Goal: Information Seeking & Learning: Learn about a topic

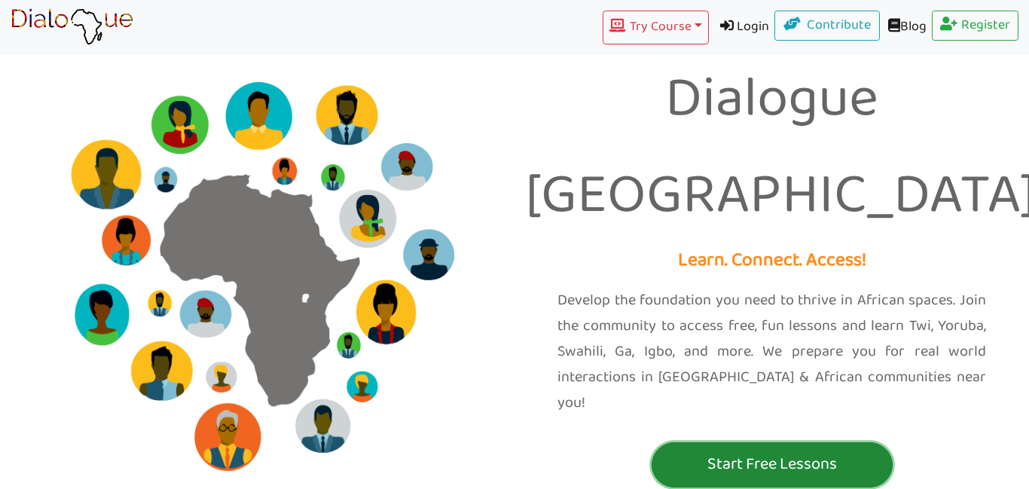
click at [757, 451] on p "Start Free Lessons" at bounding box center [772, 465] width 234 height 28
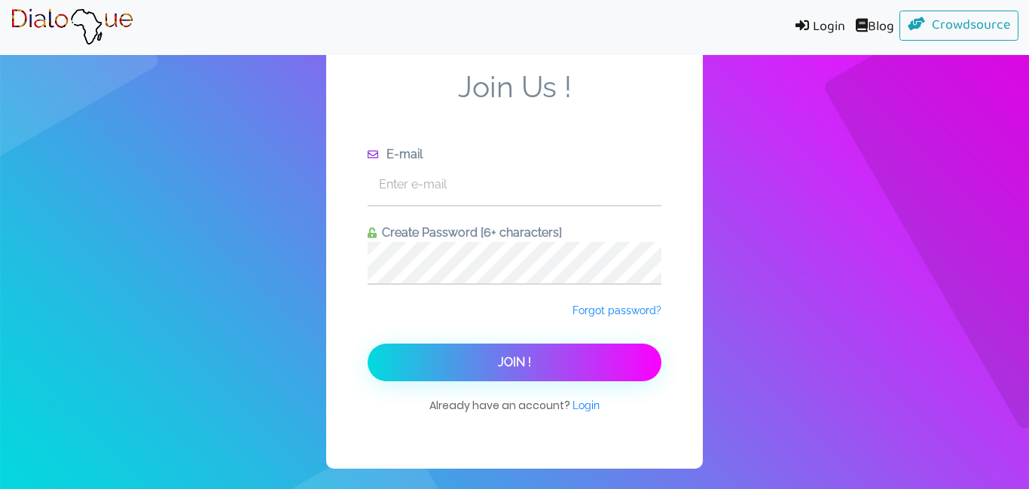
click at [757, 398] on div "Join Us ! E-mail Create Password [6+ characters] Forgot password? Join ! Alread…" at bounding box center [514, 244] width 1029 height 489
click at [435, 197] on input "text" at bounding box center [515, 183] width 294 height 41
click at [435, 197] on input "sankowi" at bounding box center [515, 183] width 294 height 41
type input "[EMAIL_ADDRESS][DOMAIN_NAME]"
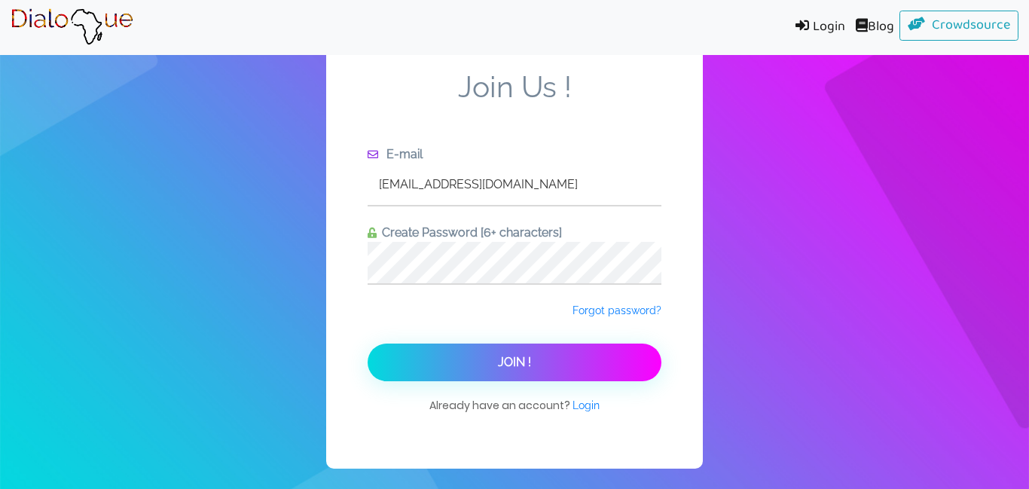
click at [472, 310] on div "Forgot password?" at bounding box center [515, 322] width 294 height 41
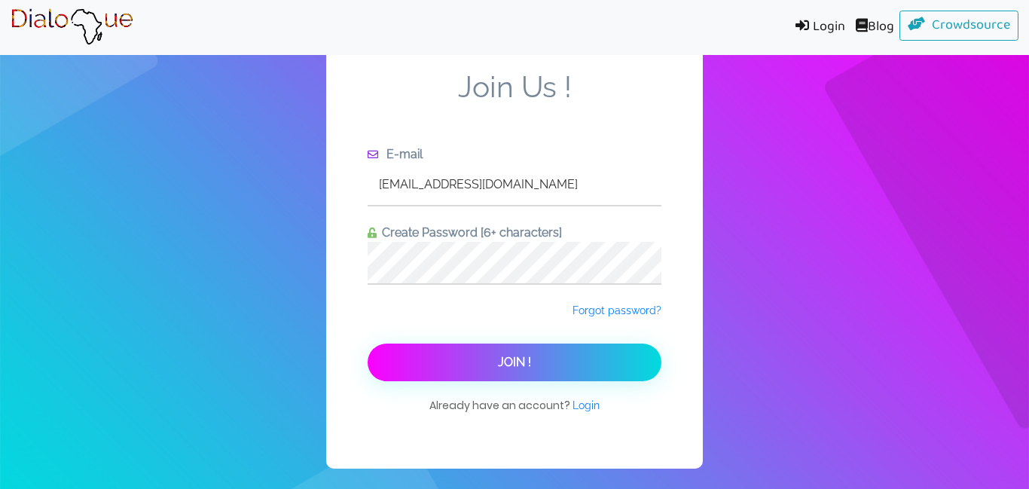
click at [503, 365] on span "Join !" at bounding box center [514, 362] width 33 height 14
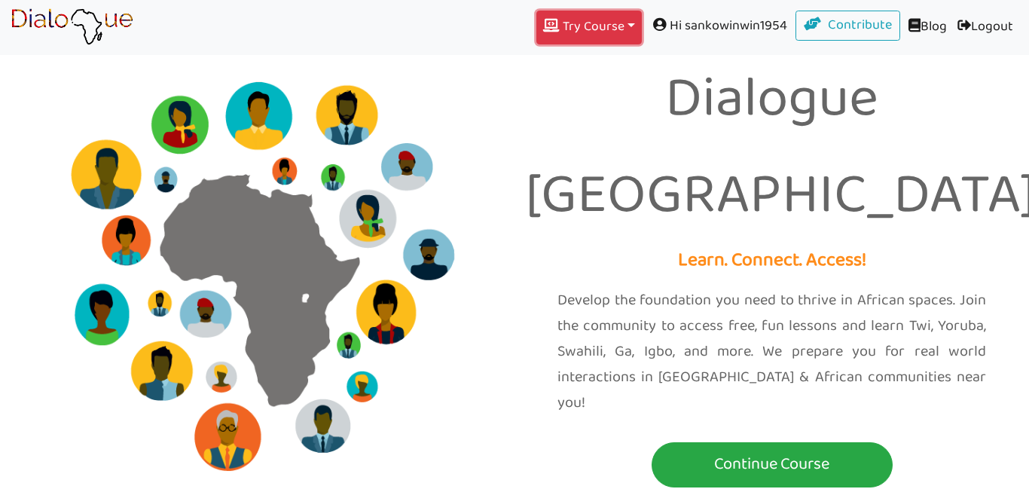
click at [621, 29] on button "Try Course Toggle Dropdown" at bounding box center [588, 28] width 105 height 34
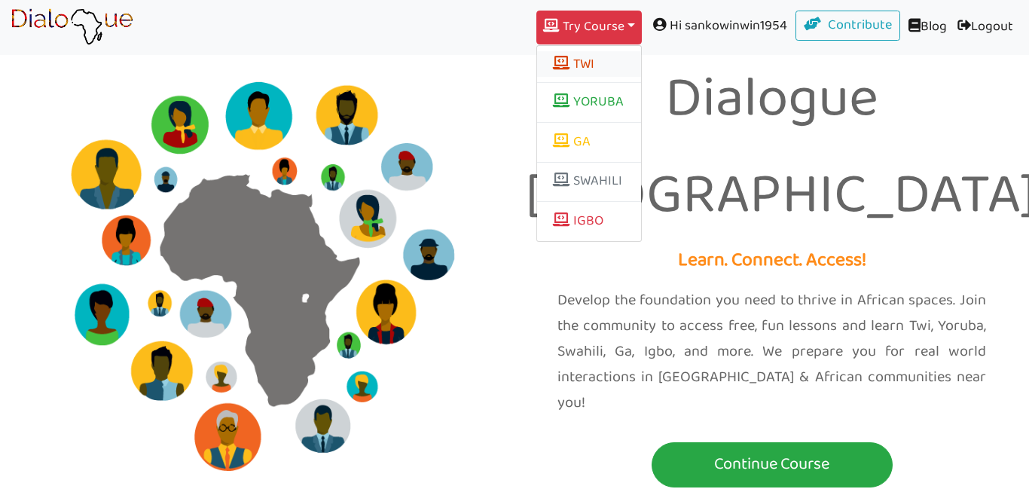
click at [570, 67] on button "TWI" at bounding box center [589, 64] width 104 height 26
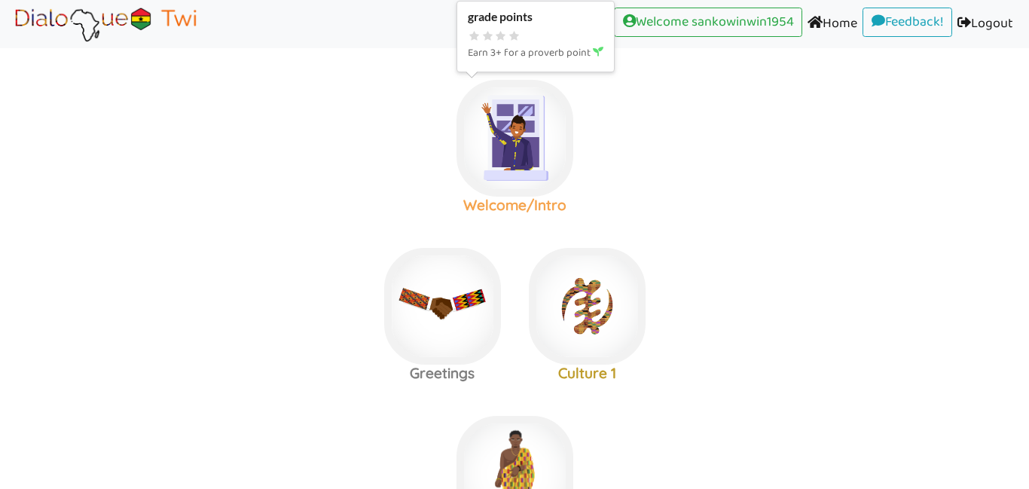
click at [521, 145] on img at bounding box center [515, 138] width 117 height 117
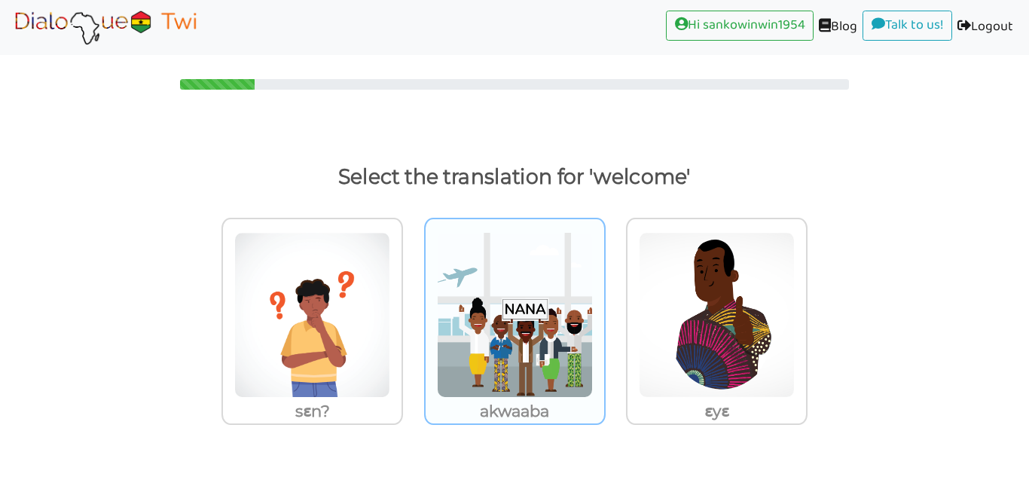
click at [390, 329] on img at bounding box center [312, 315] width 156 height 166
click at [413, 311] on input "akwaaba" at bounding box center [407, 305] width 11 height 11
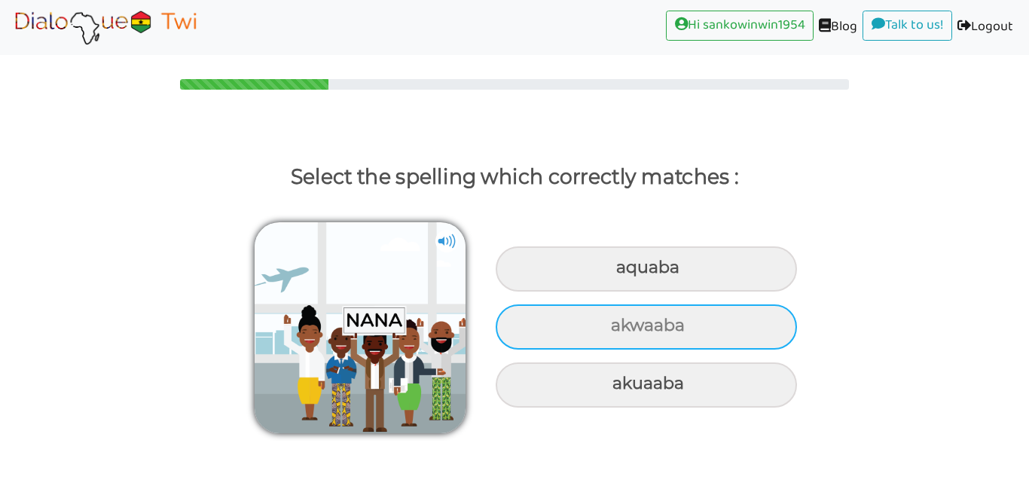
click at [559, 292] on div "akwaaba" at bounding box center [646, 268] width 301 height 45
click at [613, 273] on input "akwaaba" at bounding box center [618, 268] width 10 height 10
radio input "true"
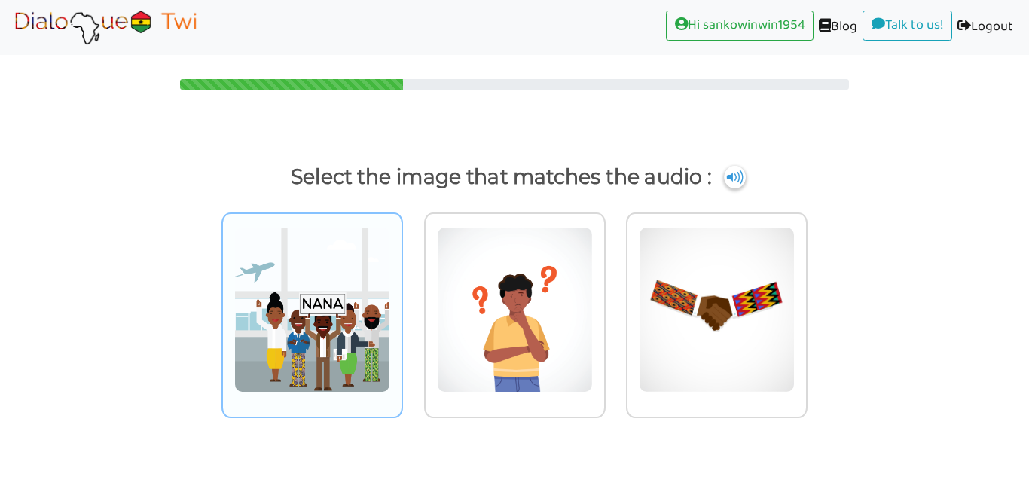
click at [280, 325] on img at bounding box center [312, 310] width 156 height 166
click at [402, 306] on input "radio" at bounding box center [407, 300] width 11 height 11
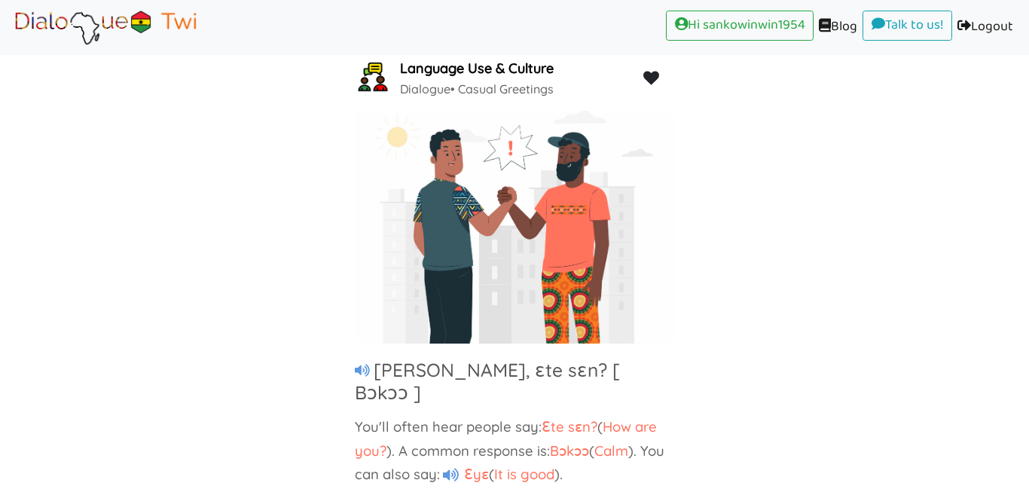
scroll to position [99, 0]
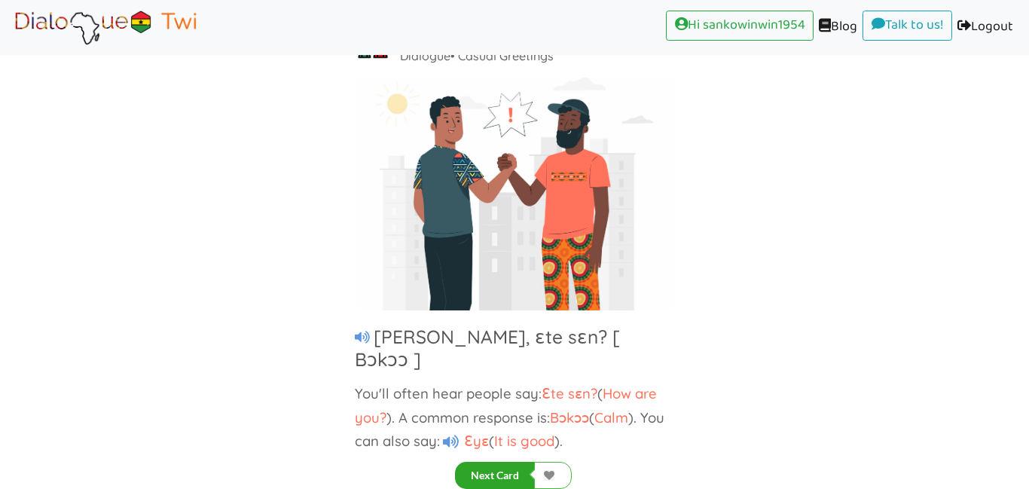
click at [484, 475] on button "Next Card" at bounding box center [495, 475] width 80 height 27
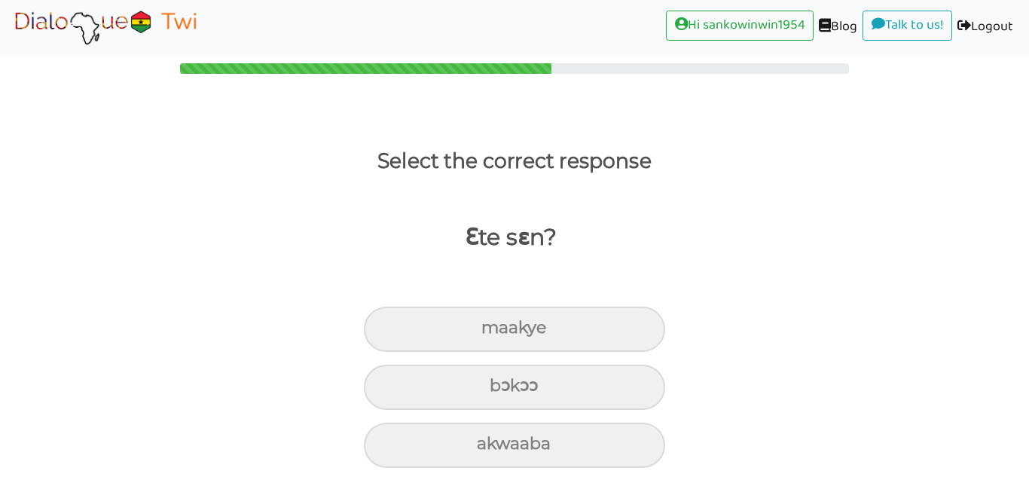
scroll to position [15, 0]
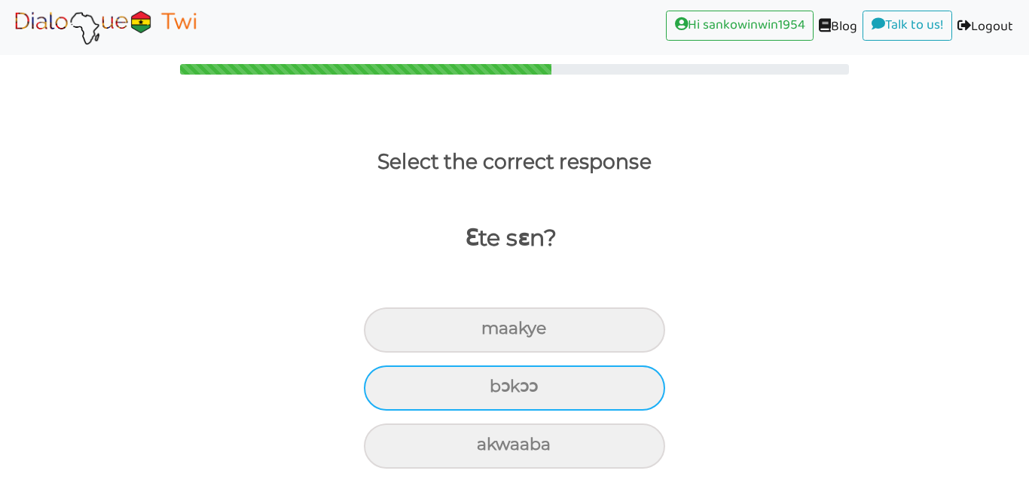
click at [531, 353] on div "bɔkɔɔ" at bounding box center [514, 329] width 301 height 45
click at [493, 334] on input "bɔkɔɔ" at bounding box center [488, 329] width 10 height 10
radio input "true"
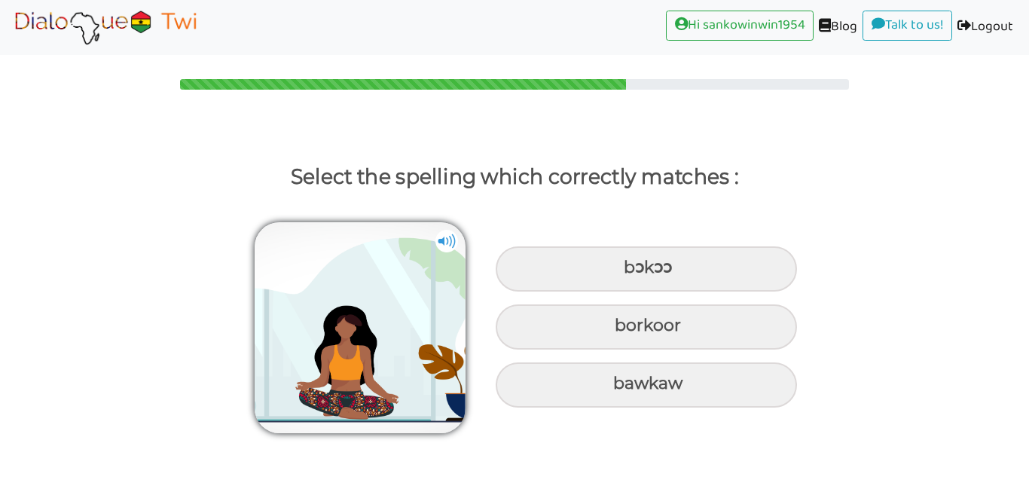
scroll to position [0, 0]
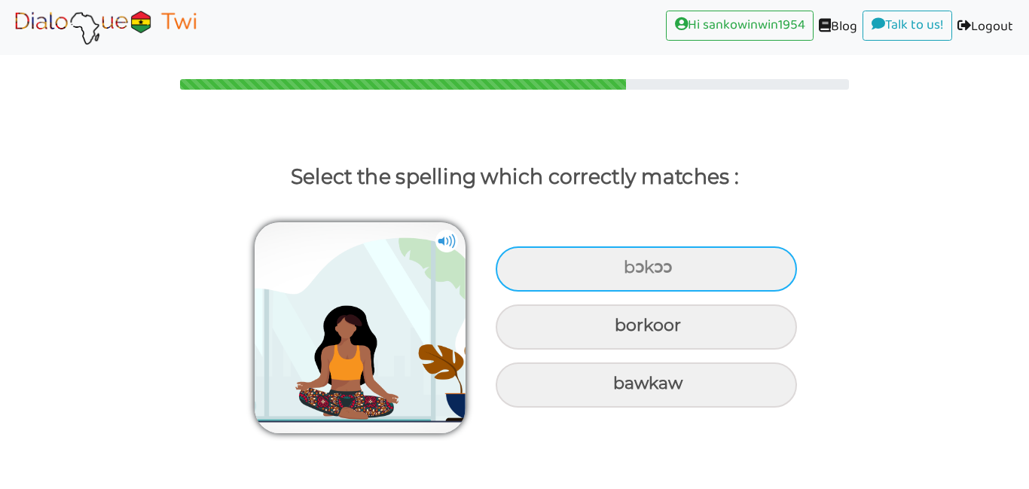
click at [608, 265] on div "bɔkɔɔ" at bounding box center [646, 268] width 301 height 45
click at [621, 265] on input "bɔkɔɔ" at bounding box center [626, 268] width 10 height 10
radio input "true"
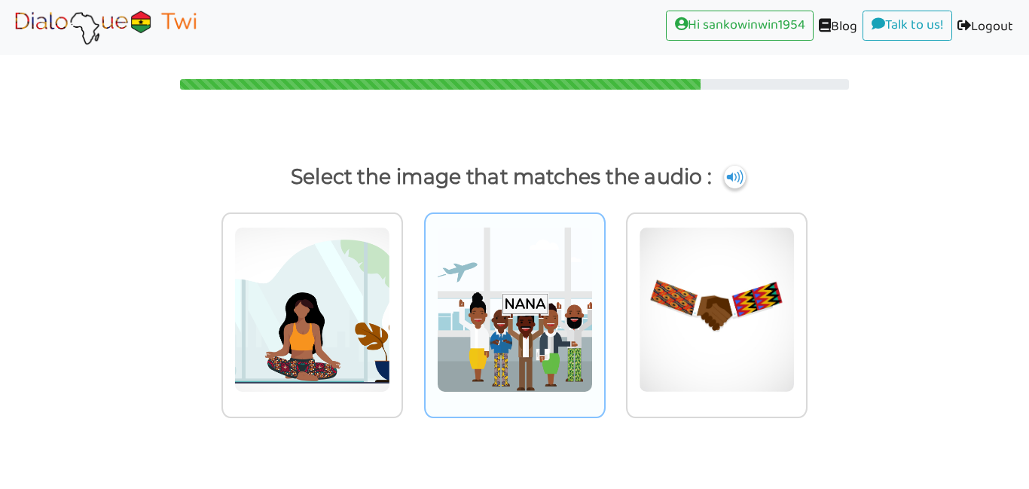
click at [390, 322] on img at bounding box center [312, 310] width 156 height 166
click at [413, 306] on input "radio" at bounding box center [407, 300] width 11 height 11
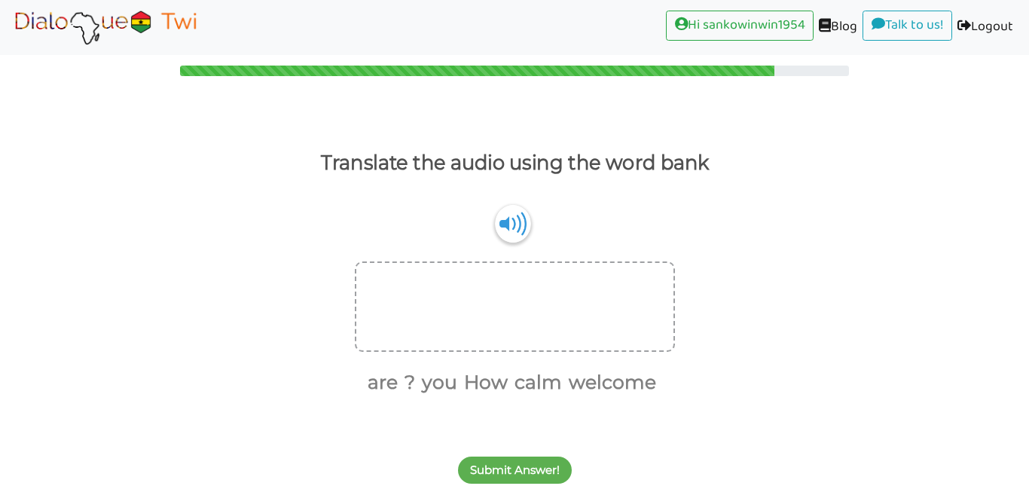
scroll to position [15, 0]
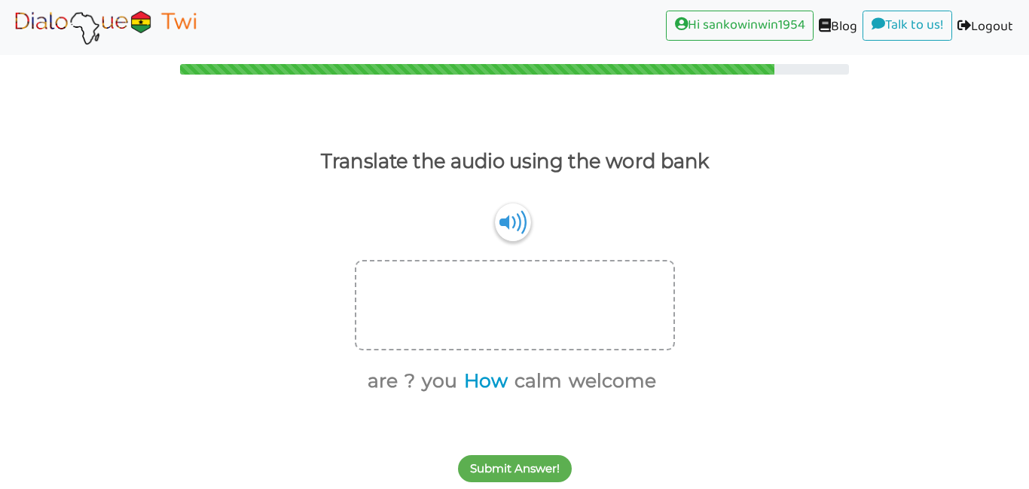
click at [478, 379] on button "How" at bounding box center [483, 381] width 49 height 29
click at [411, 378] on button "are" at bounding box center [404, 381] width 35 height 29
click at [444, 379] on button "you" at bounding box center [443, 381] width 41 height 29
click at [440, 381] on button "?" at bounding box center [435, 381] width 16 height 29
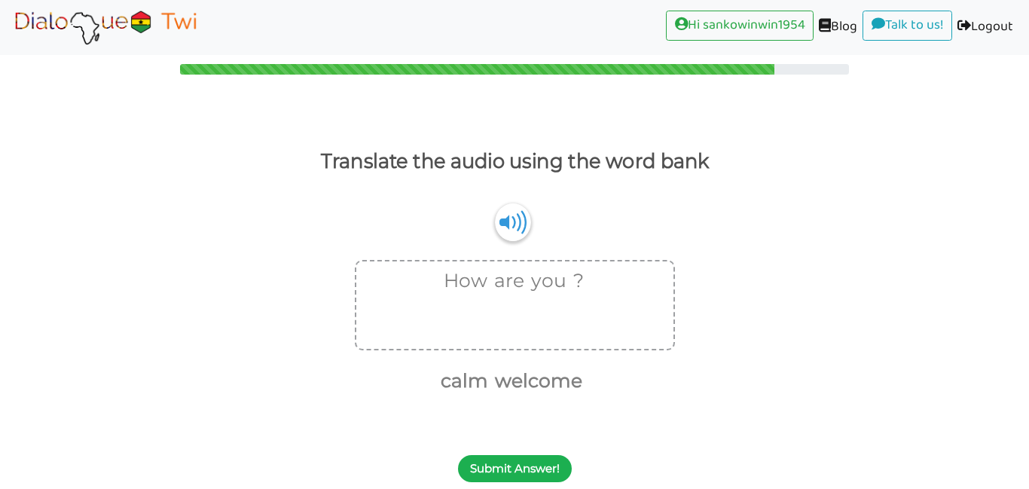
click at [505, 467] on button "Submit Answer!" at bounding box center [515, 468] width 114 height 27
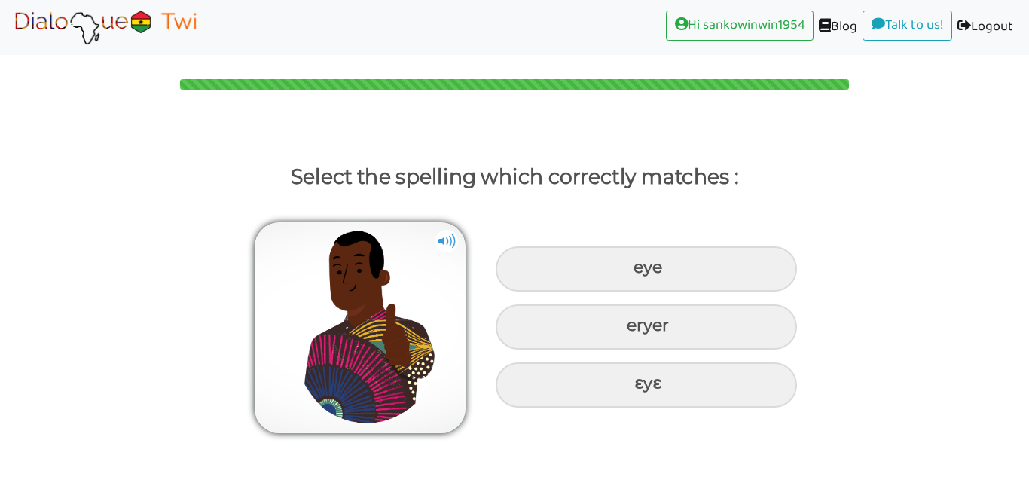
scroll to position [0, 0]
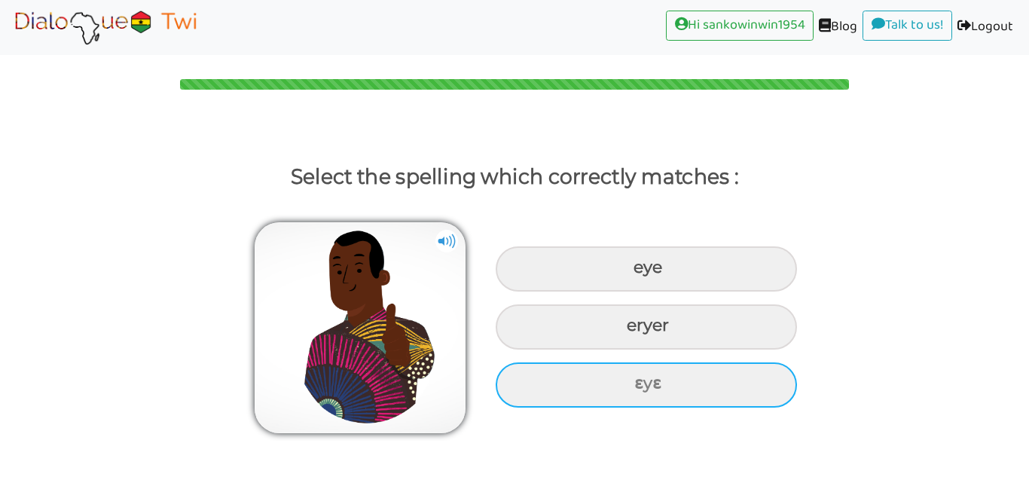
click at [569, 292] on div "ɛyɛ" at bounding box center [646, 268] width 301 height 45
click at [631, 273] on input "ɛyɛ" at bounding box center [636, 268] width 10 height 10
radio input "true"
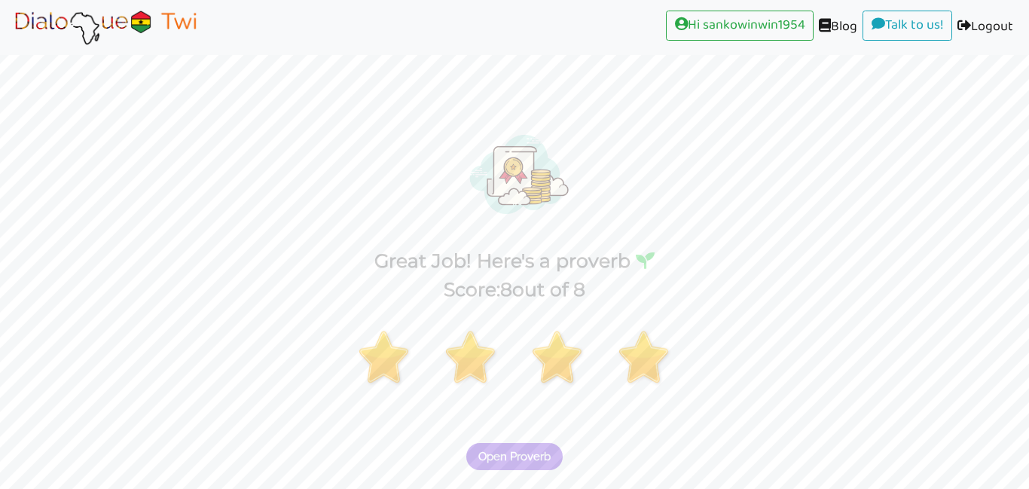
click at [515, 457] on span "Open Proverb" at bounding box center [514, 457] width 72 height 14
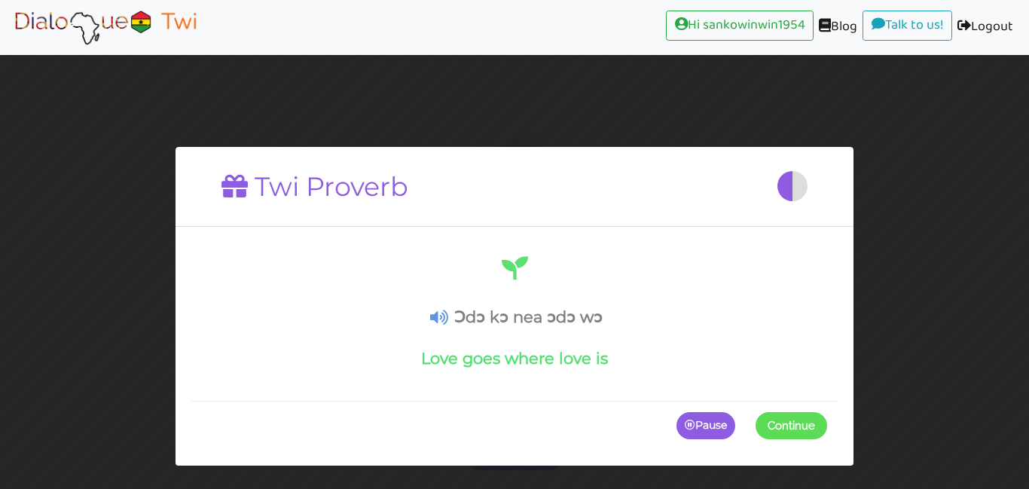
click at [433, 321] on icon at bounding box center [439, 318] width 18 height 16
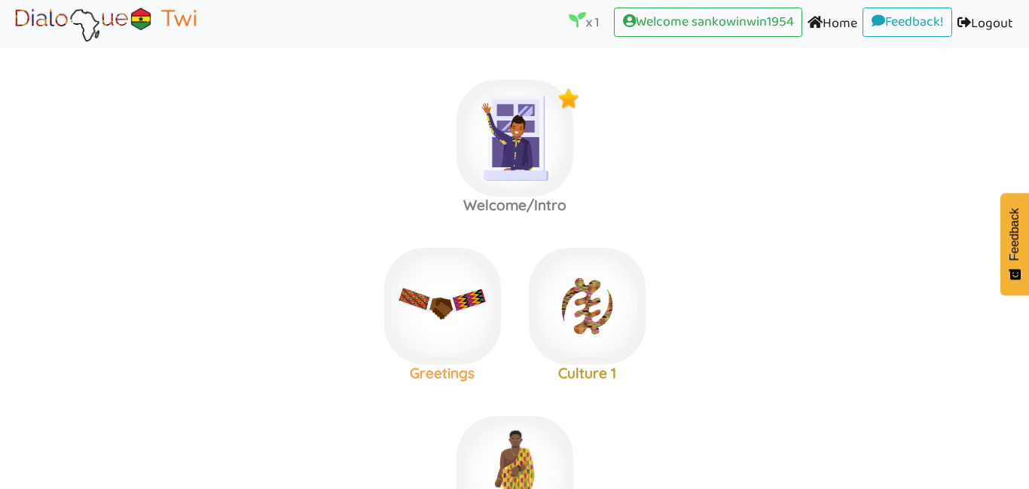
click at [457, 197] on img at bounding box center [515, 138] width 117 height 117
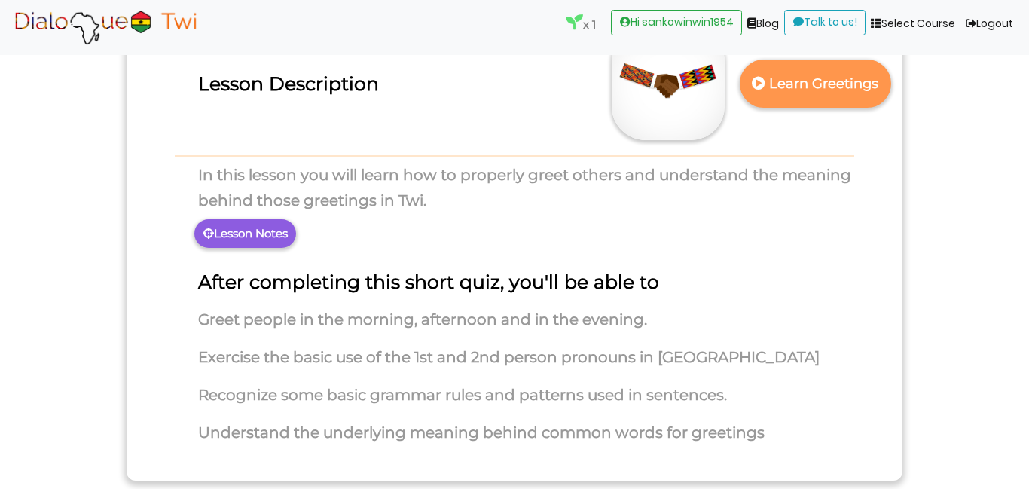
scroll to position [131, 0]
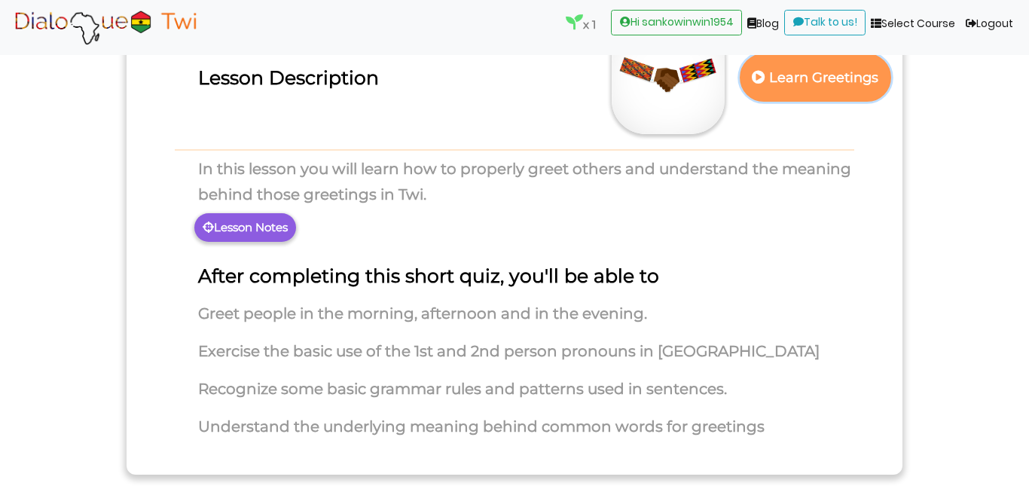
click at [829, 69] on p "Learn Greetings" at bounding box center [815, 78] width 133 height 37
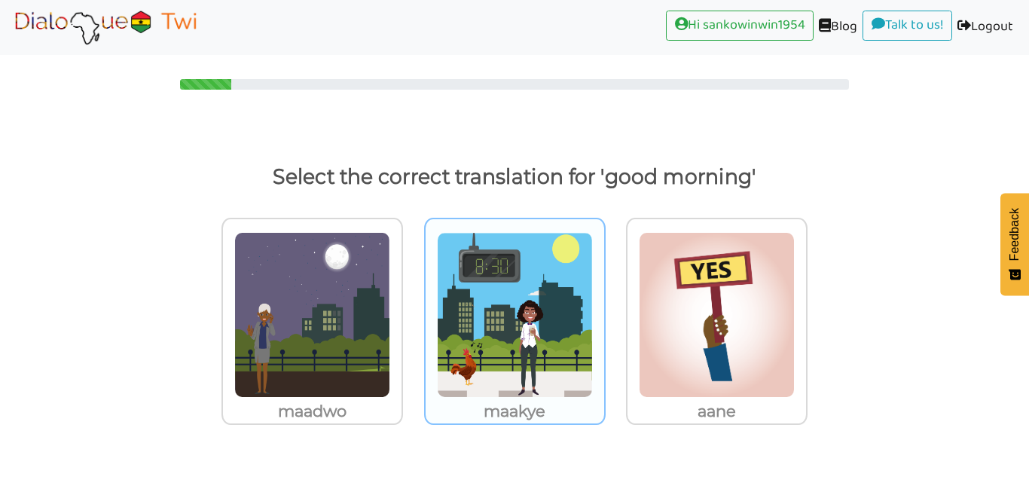
click at [390, 362] on img at bounding box center [312, 315] width 156 height 166
click at [413, 311] on input "maakye" at bounding box center [407, 305] width 11 height 11
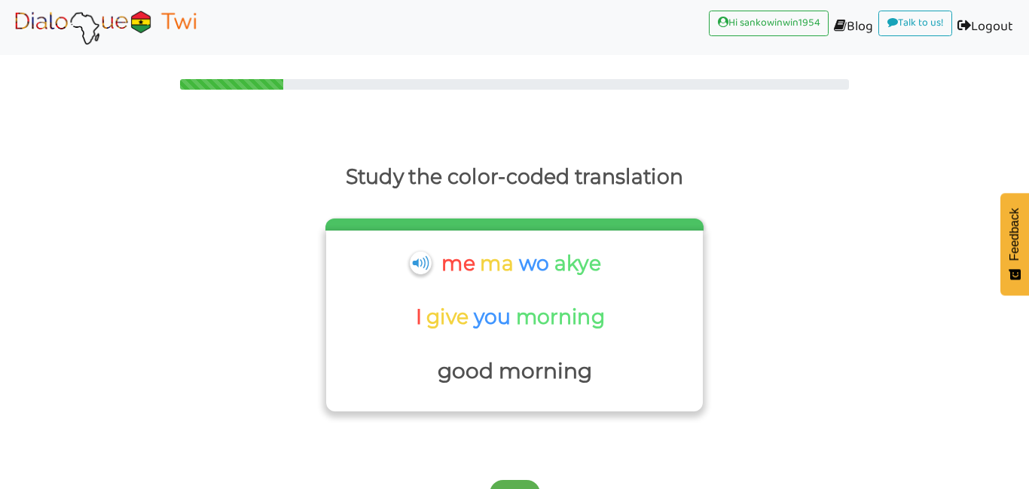
click at [528, 261] on p "wo" at bounding box center [536, 264] width 36 height 36
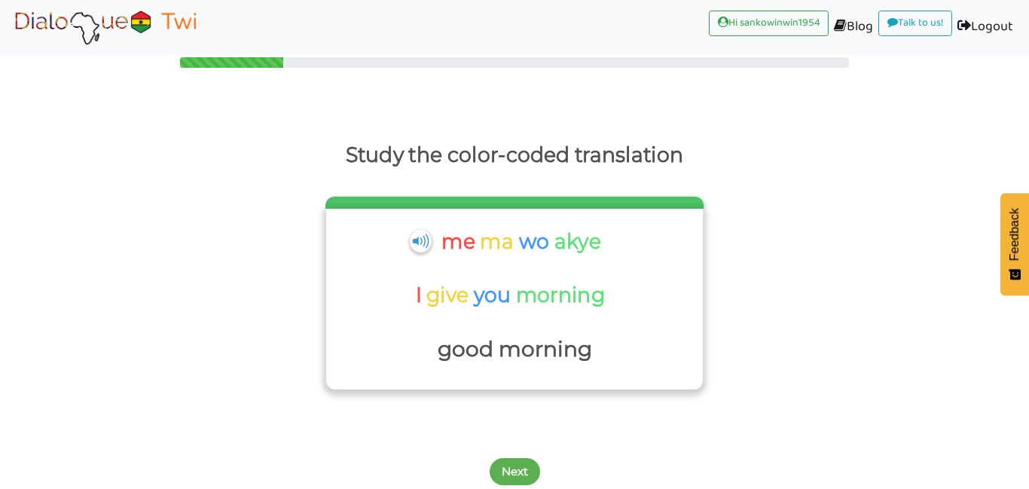
scroll to position [24, 0]
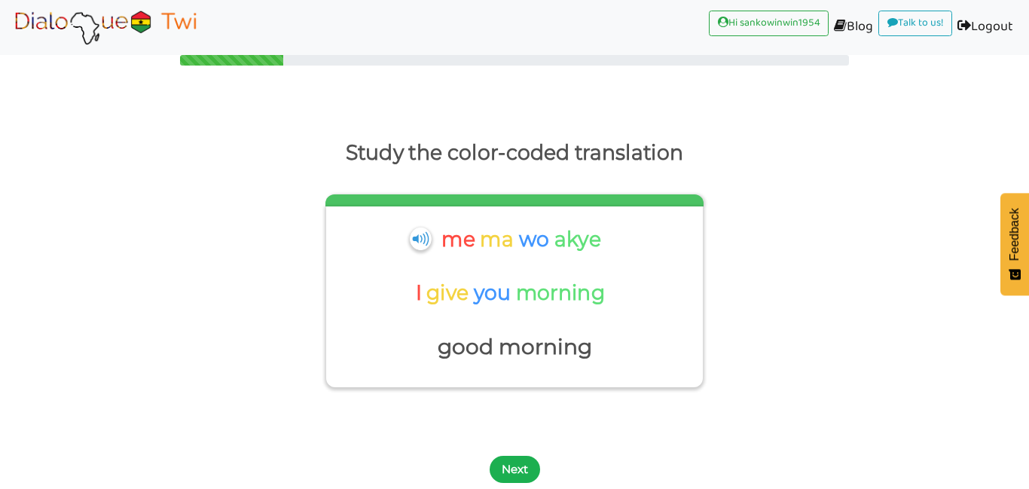
click at [525, 459] on button "Next" at bounding box center [515, 469] width 50 height 27
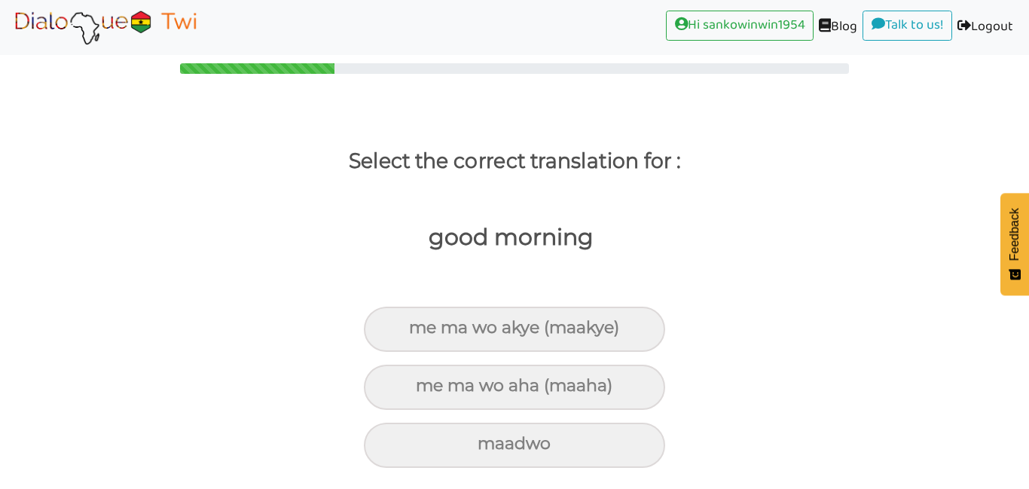
scroll to position [15, 0]
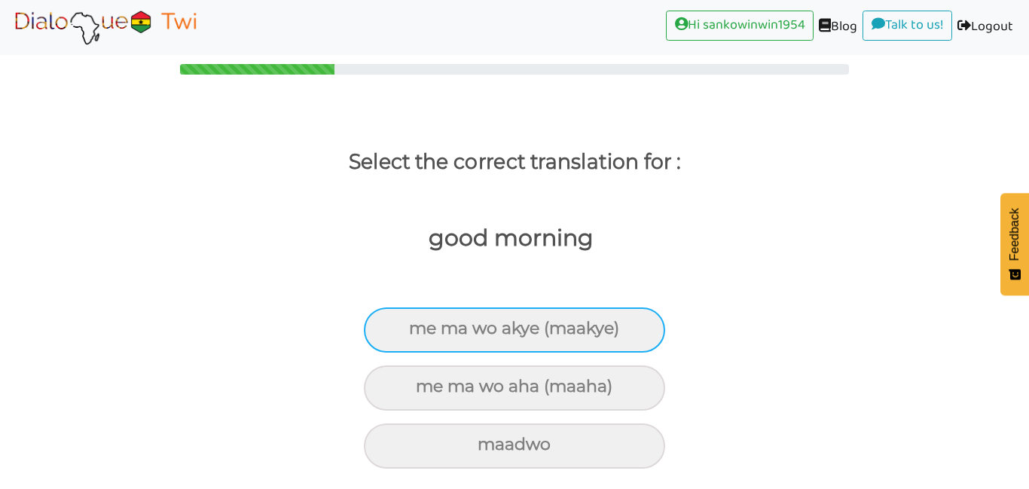
click at [503, 336] on div "me ma wo akye (maakye)" at bounding box center [514, 329] width 301 height 45
click at [420, 334] on input "me ma wo akye (maakye)" at bounding box center [416, 329] width 10 height 10
radio input "true"
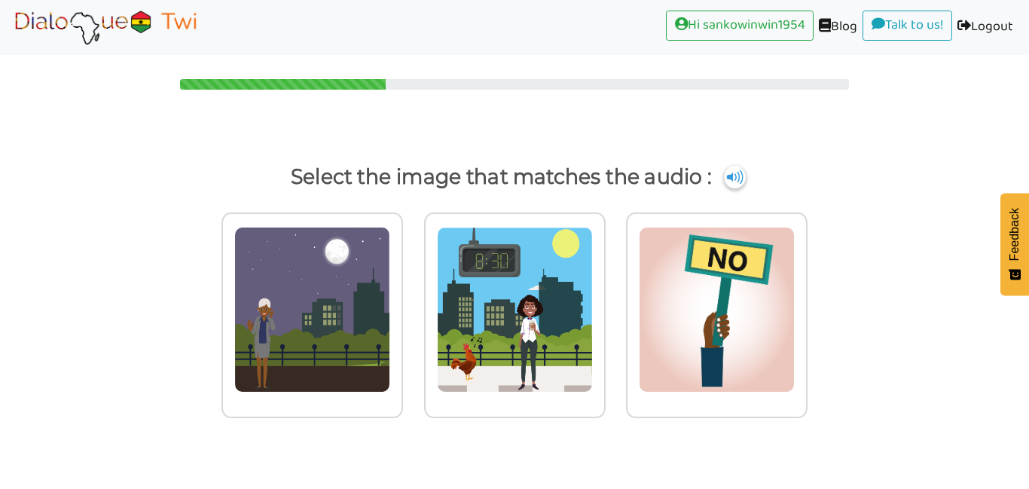
scroll to position [0, 0]
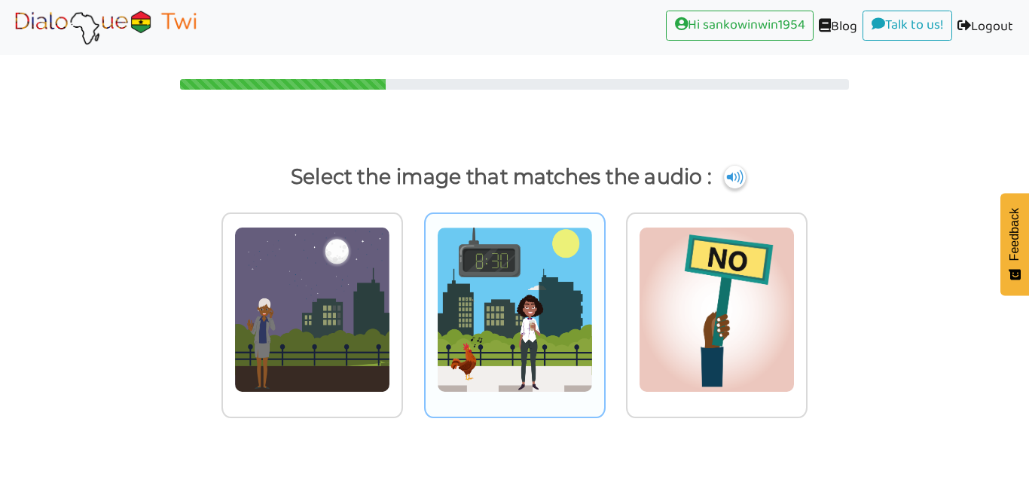
click at [390, 332] on img at bounding box center [312, 310] width 156 height 166
click at [413, 306] on input "radio" at bounding box center [407, 300] width 11 height 11
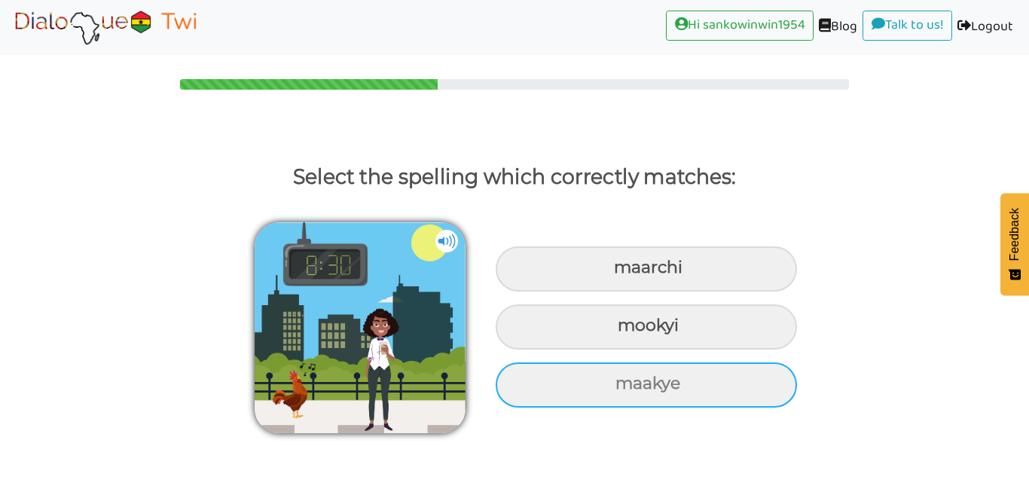
click at [570, 292] on div "maakye" at bounding box center [646, 268] width 301 height 45
click at [611, 273] on input "maakye" at bounding box center [616, 268] width 10 height 10
radio input "true"
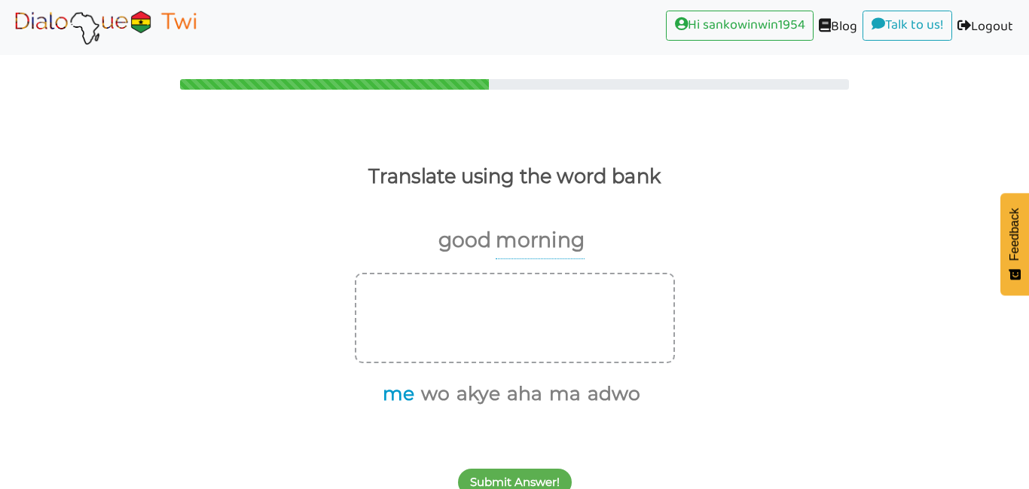
click at [397, 400] on button "me" at bounding box center [395, 394] width 37 height 29
click at [417, 401] on button "wo" at bounding box center [414, 394] width 34 height 29
click at [441, 395] on button "akye" at bounding box center [438, 394] width 49 height 29
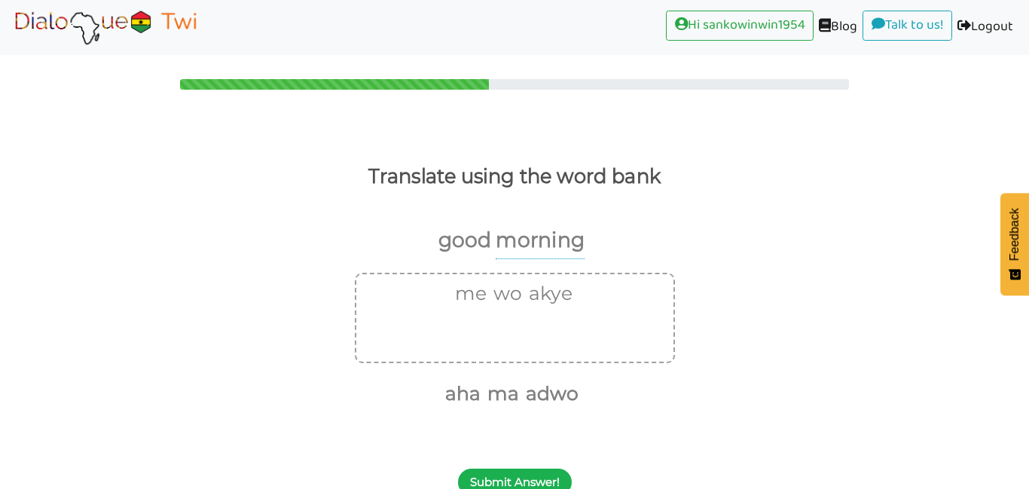
click at [493, 479] on button "Submit Answer!" at bounding box center [515, 482] width 114 height 27
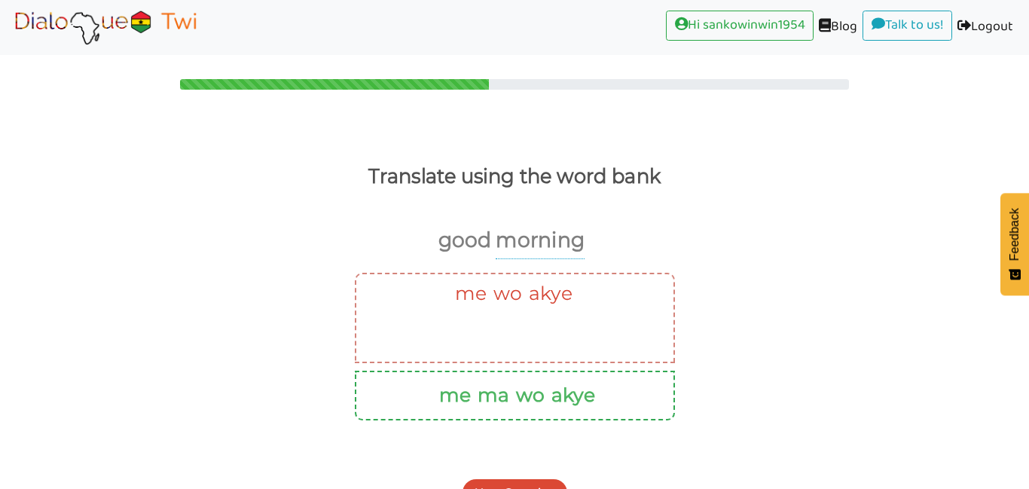
click at [514, 483] on button "Next Question" at bounding box center [515, 492] width 105 height 27
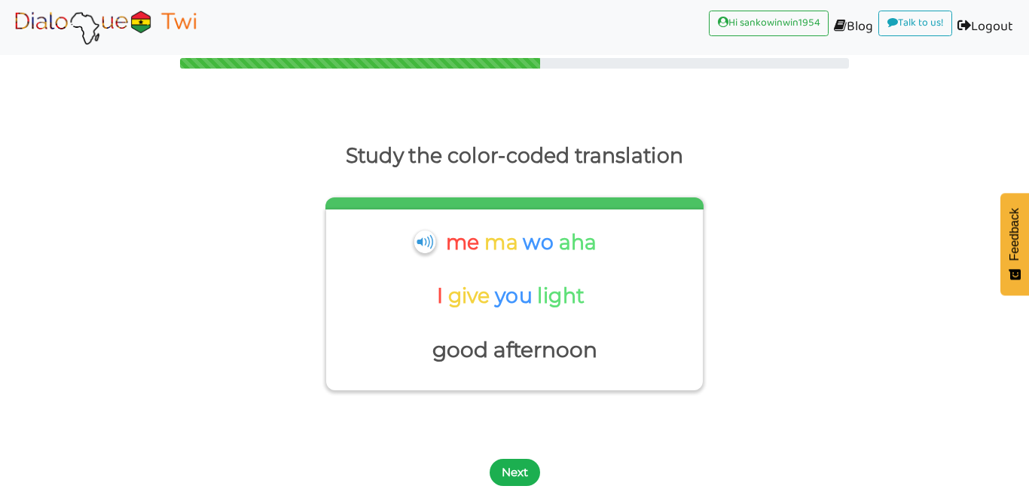
scroll to position [24, 0]
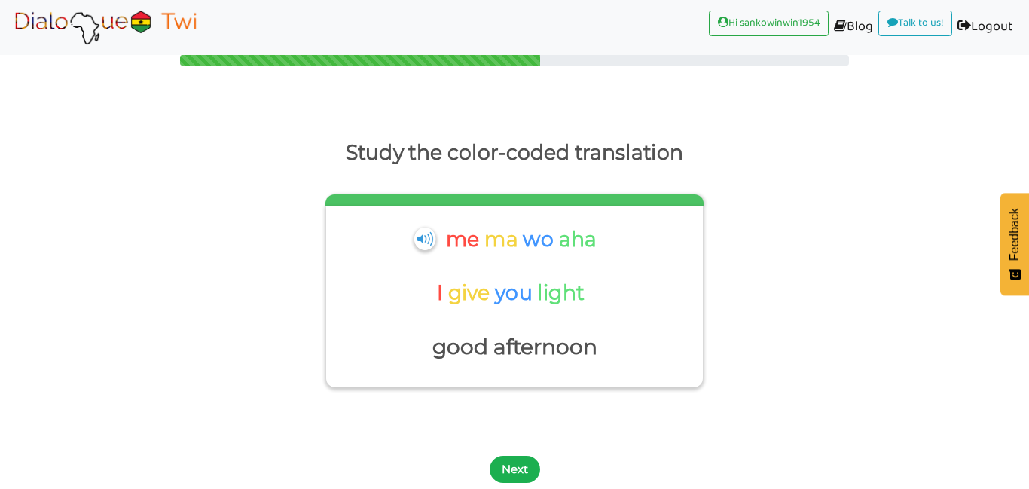
click at [515, 468] on button "Next" at bounding box center [515, 469] width 50 height 27
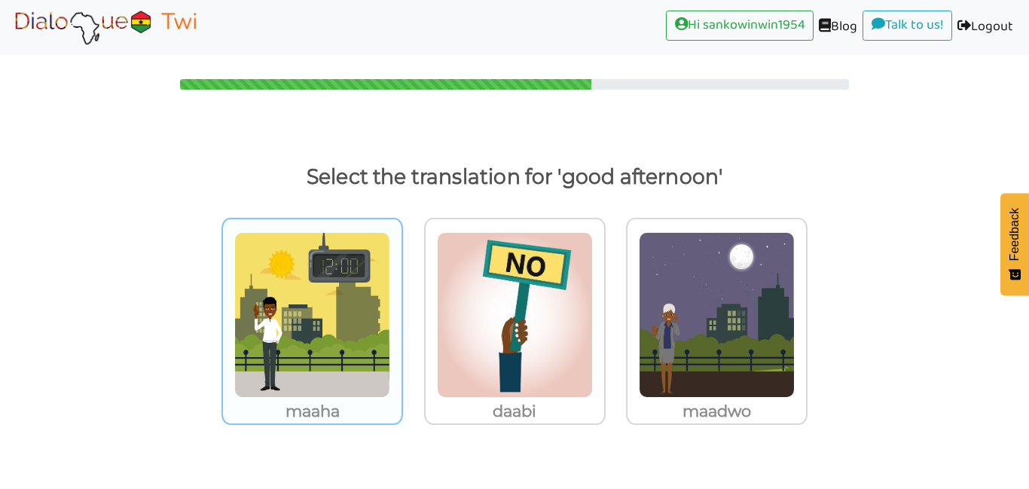
click at [326, 358] on img at bounding box center [312, 315] width 156 height 166
click at [402, 311] on input "maaha" at bounding box center [407, 305] width 11 height 11
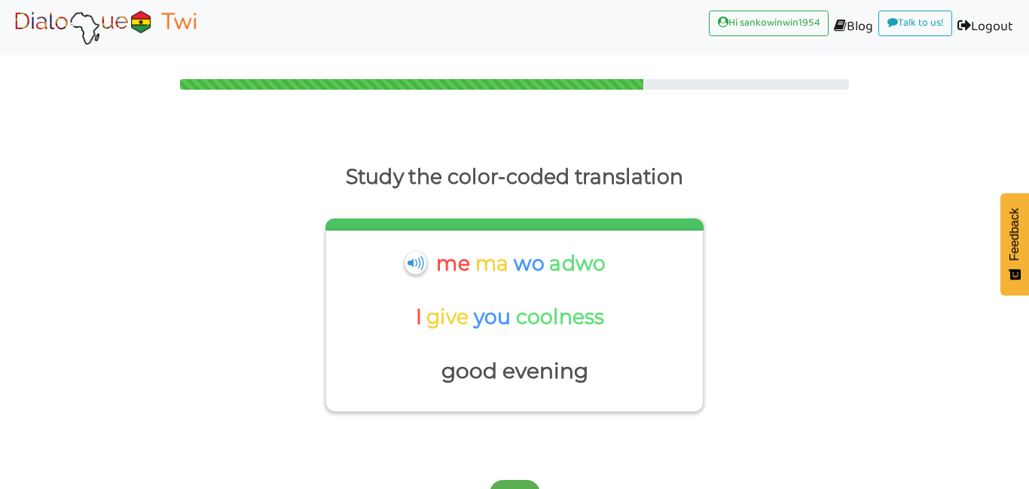
scroll to position [24, 0]
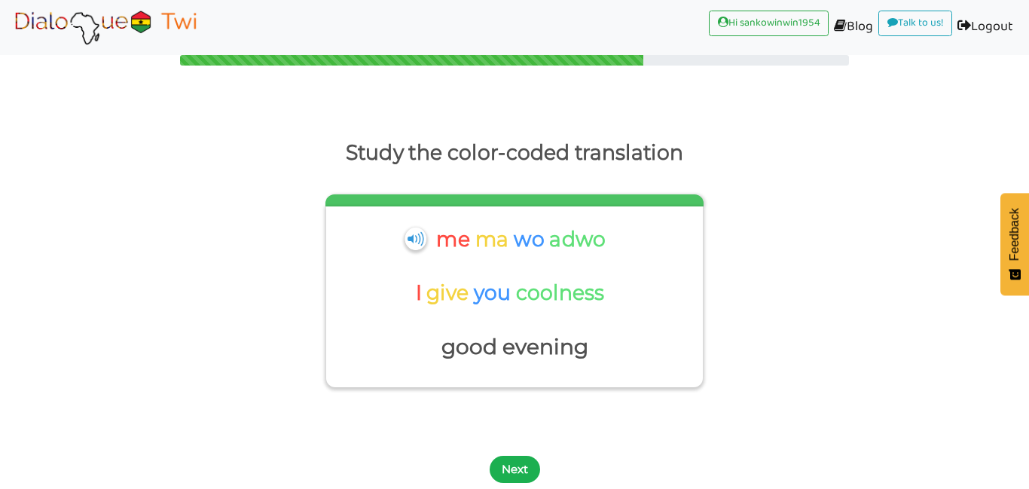
click at [521, 465] on button "Next" at bounding box center [515, 469] width 50 height 27
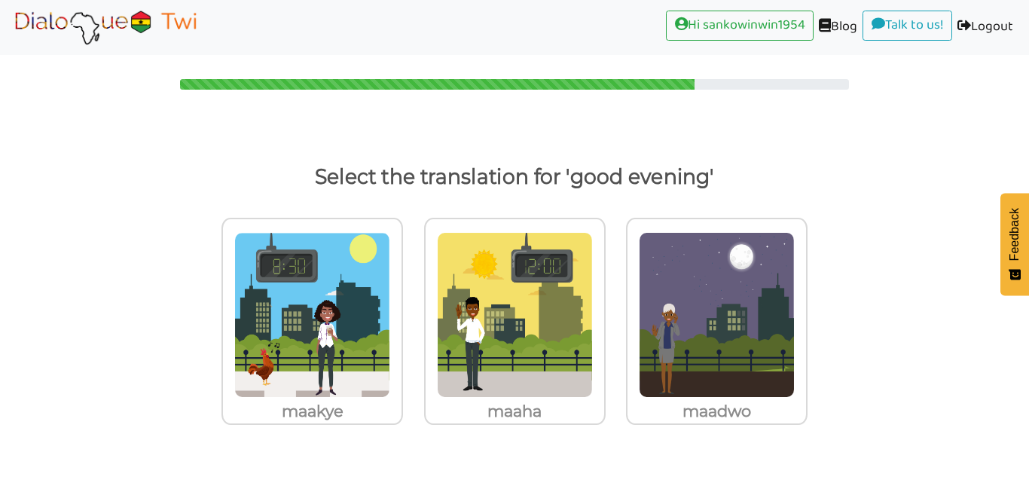
scroll to position [0, 0]
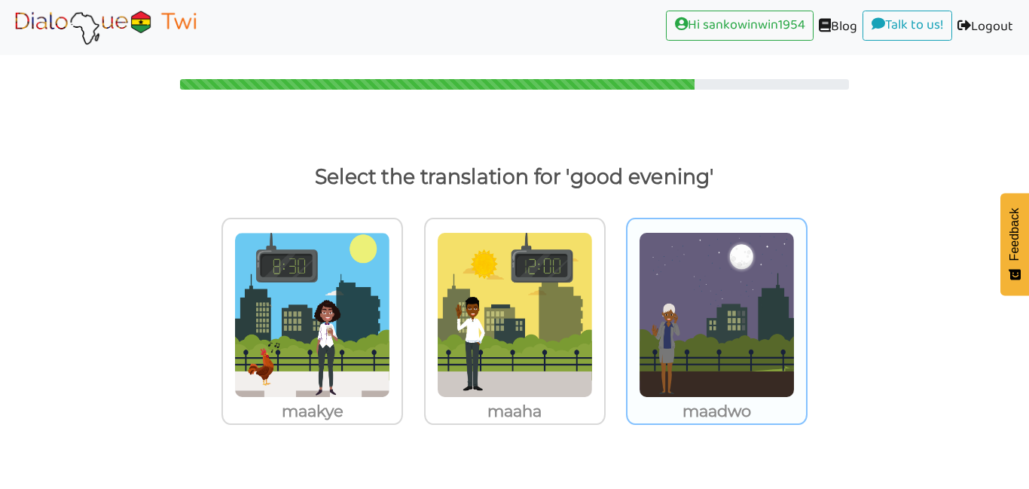
click at [390, 332] on img at bounding box center [312, 315] width 156 height 166
click at [413, 311] on input "maadwo" at bounding box center [407, 305] width 11 height 11
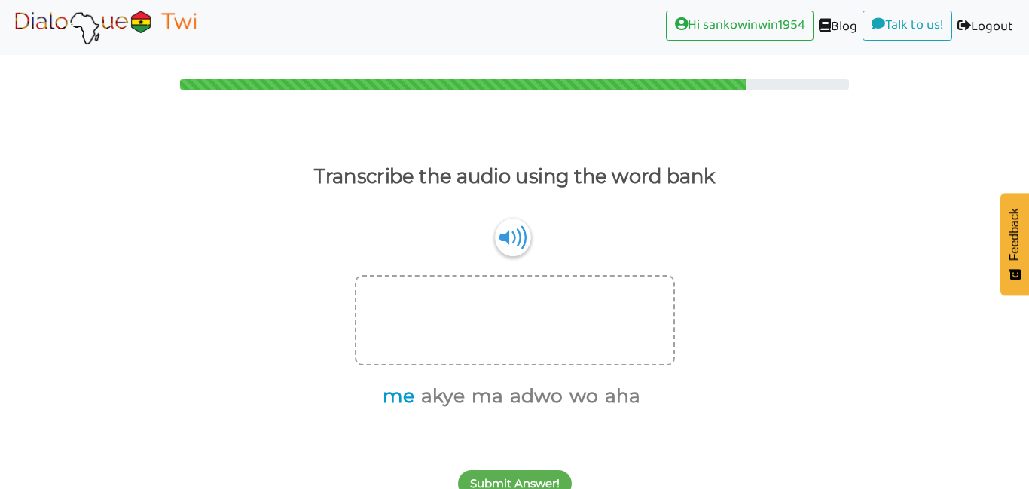
click at [406, 399] on button "me" at bounding box center [395, 396] width 37 height 29
click at [466, 402] on button "ma" at bounding box center [466, 396] width 37 height 29
click at [444, 398] on button "akye" at bounding box center [440, 396] width 49 height 29
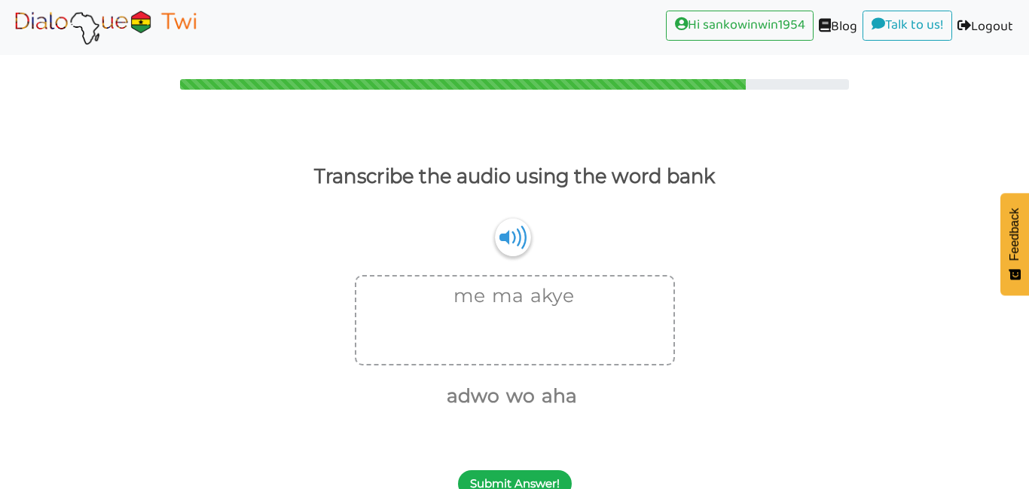
click at [496, 479] on button "Submit Answer!" at bounding box center [515, 483] width 114 height 27
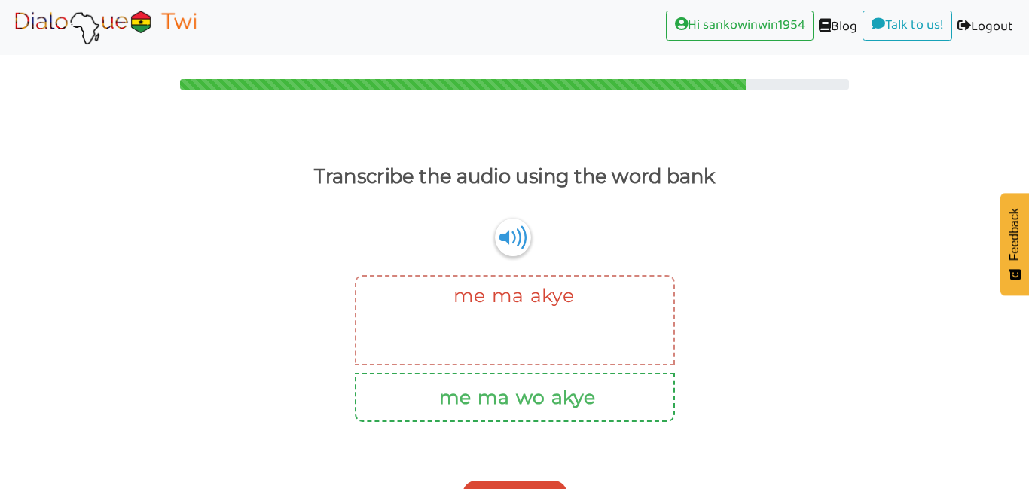
click at [505, 484] on button "Next Question" at bounding box center [515, 494] width 105 height 27
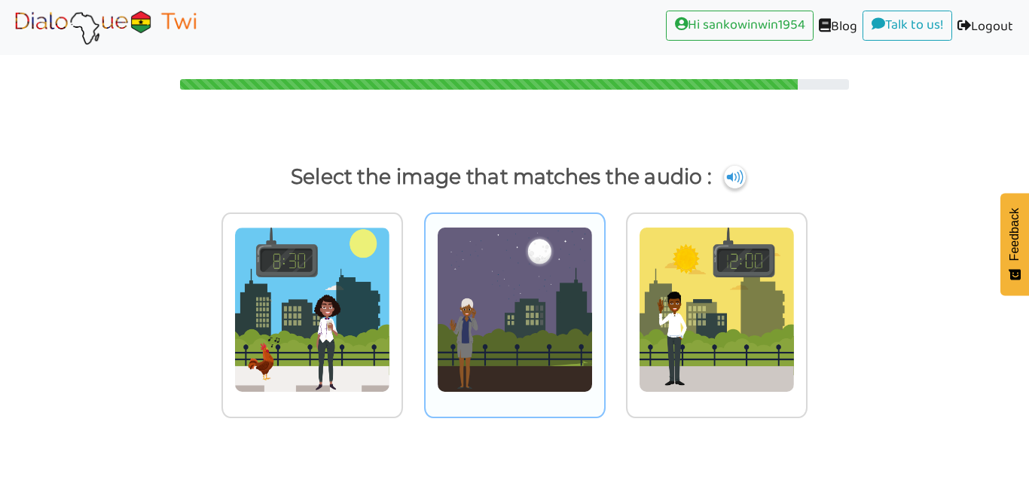
click at [390, 346] on img at bounding box center [312, 310] width 156 height 166
click at [413, 306] on input "radio" at bounding box center [407, 300] width 11 height 11
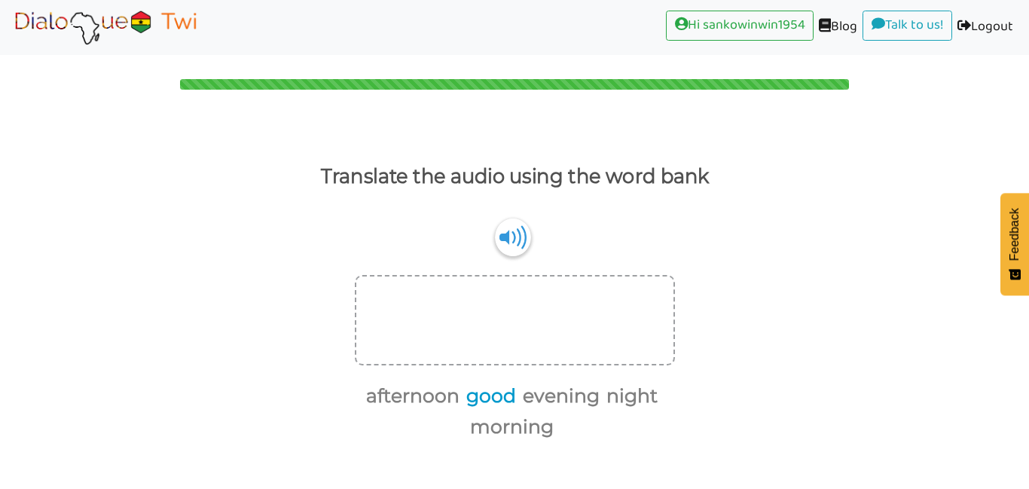
click at [494, 400] on button "good" at bounding box center [488, 396] width 55 height 29
click at [499, 427] on button "morning" at bounding box center [509, 427] width 89 height 29
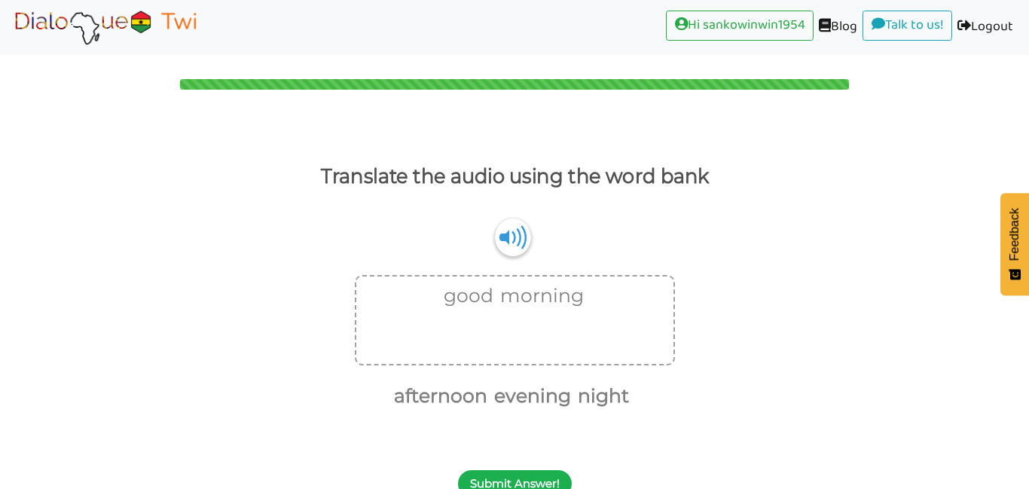
click at [527, 477] on button "Submit Answer!" at bounding box center [515, 483] width 114 height 27
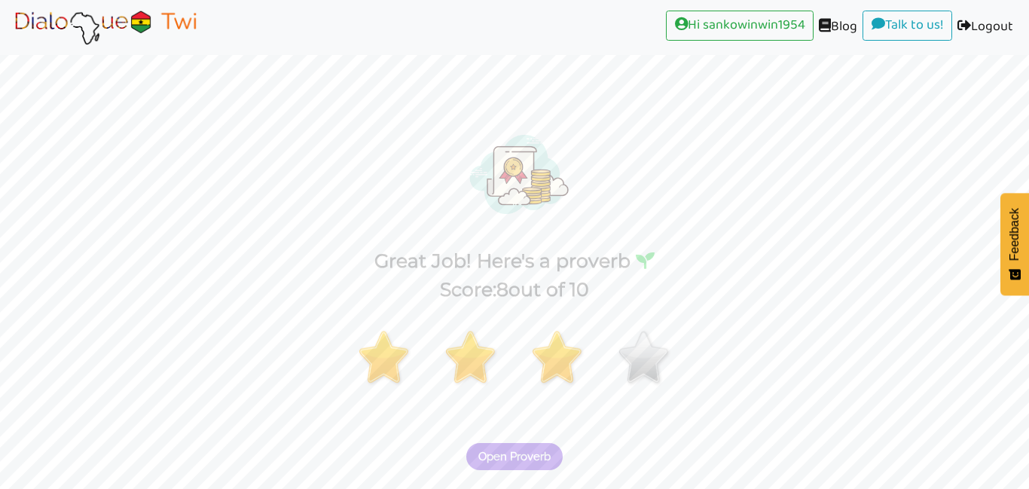
click at [520, 458] on span "Open Proverb" at bounding box center [514, 457] width 72 height 14
click at [479, 315] on div "📣 Spread the word." at bounding box center [514, 402] width 1029 height 197
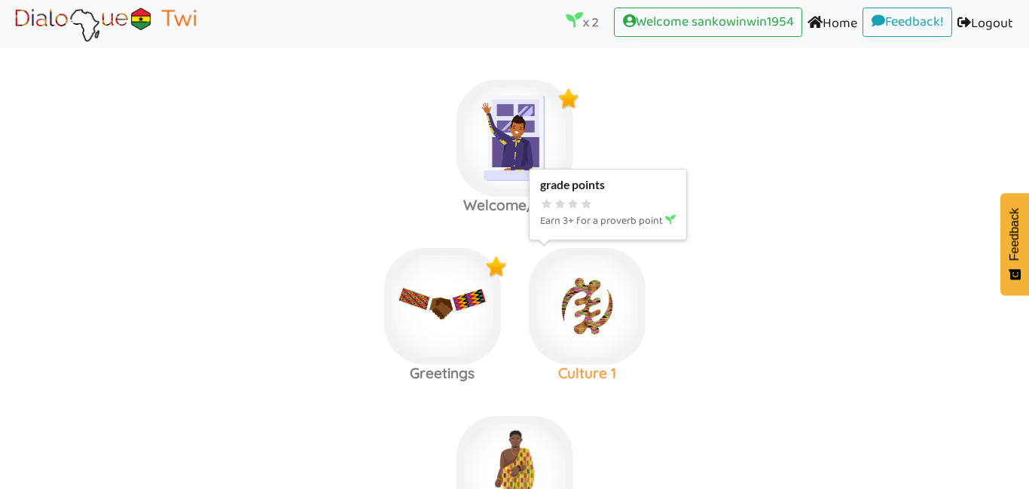
click at [573, 197] on img at bounding box center [515, 138] width 117 height 117
